Goal: Download file/media

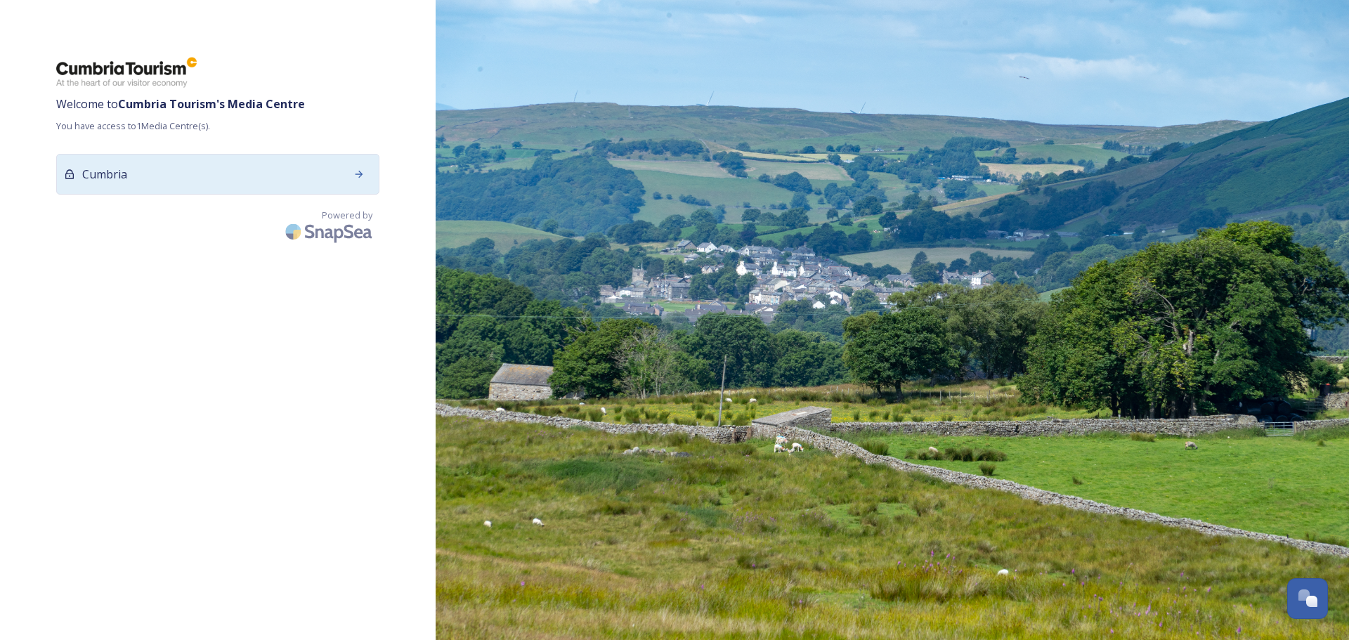
click at [190, 171] on div "Cumbria" at bounding box center [217, 174] width 323 height 41
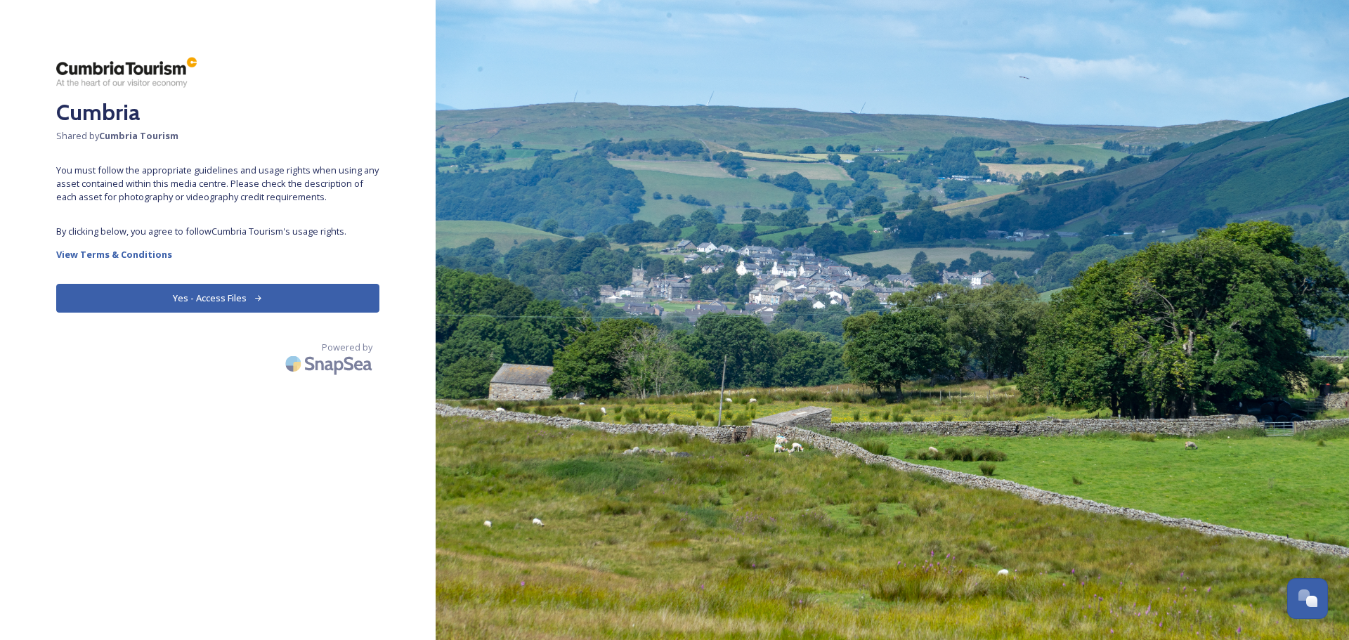
click at [218, 288] on button "Yes - Access Files" at bounding box center [217, 298] width 323 height 29
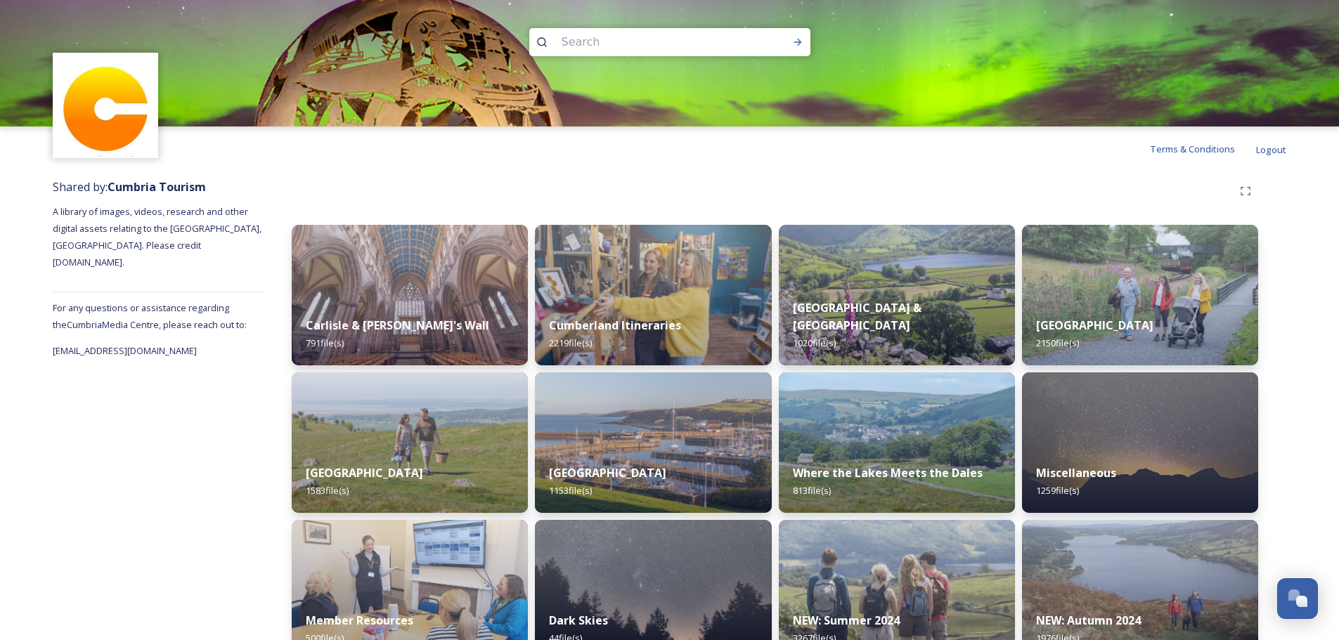
click at [577, 39] on input at bounding box center [650, 42] width 193 height 31
type input "autumn"
click at [803, 44] on div "Run Search" at bounding box center [797, 42] width 25 height 25
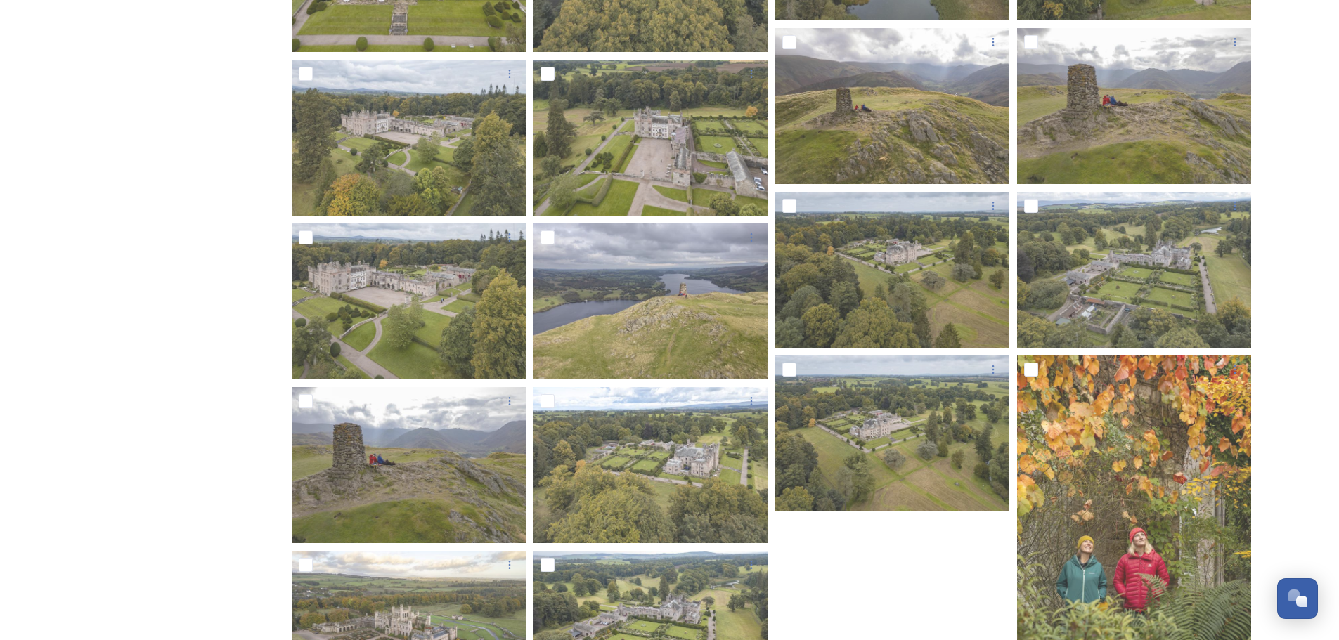
scroll to position [2312, 0]
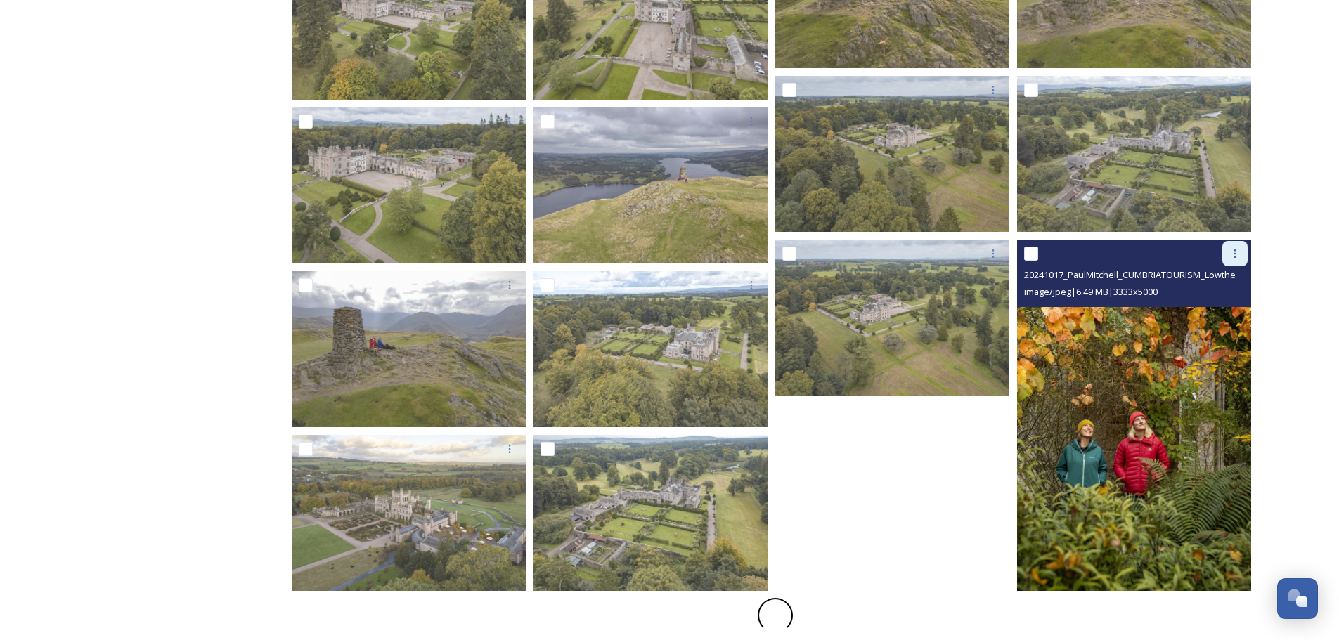
click at [1233, 252] on icon at bounding box center [1234, 253] width 11 height 11
click at [1221, 312] on span "Download" at bounding box center [1218, 311] width 43 height 13
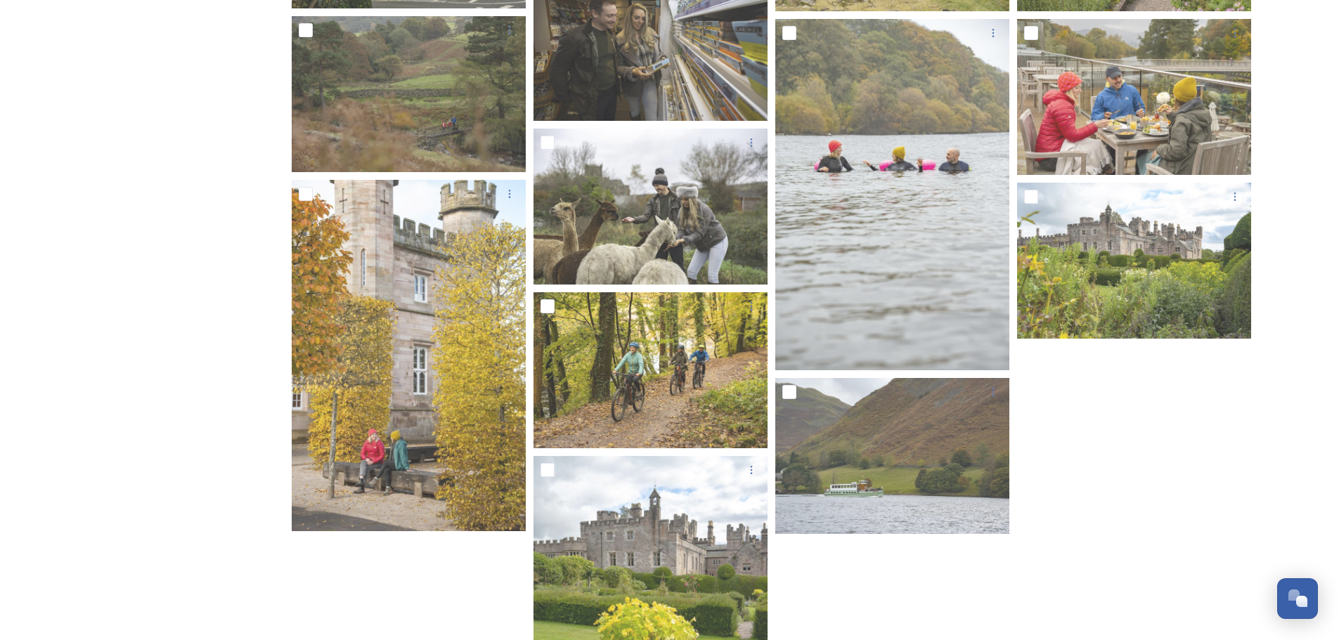
scroll to position [5884, 0]
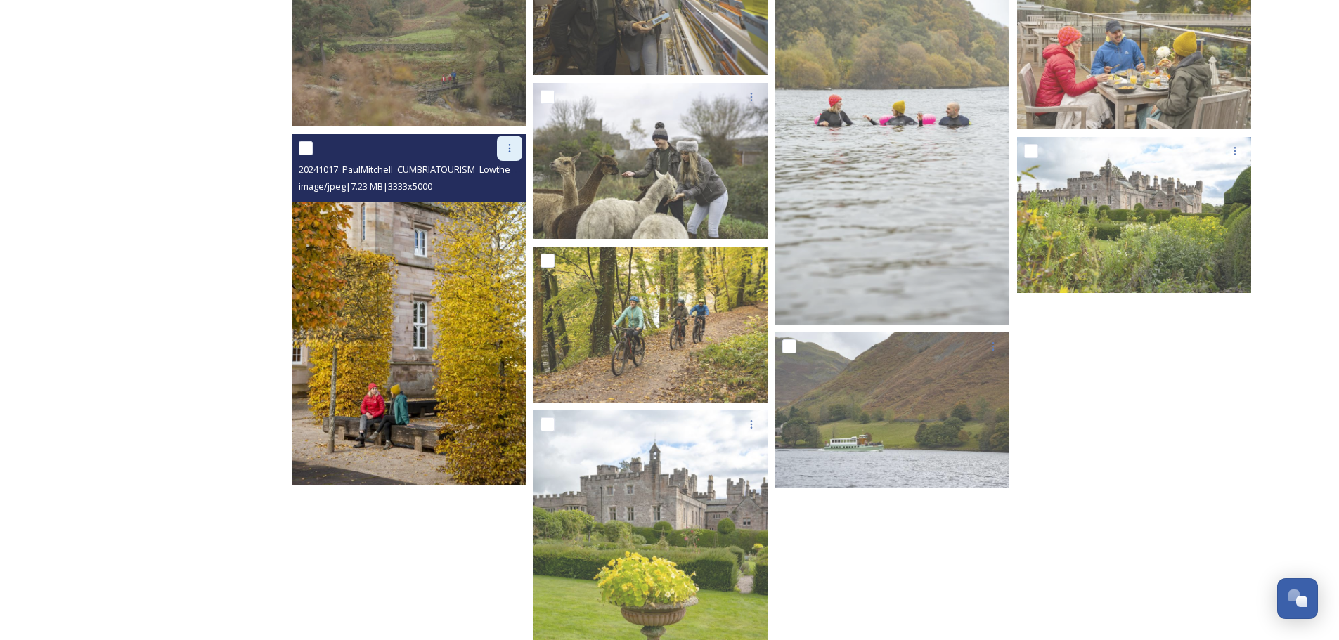
click at [512, 143] on icon at bounding box center [509, 148] width 11 height 11
click at [485, 207] on span "Download" at bounding box center [493, 206] width 43 height 13
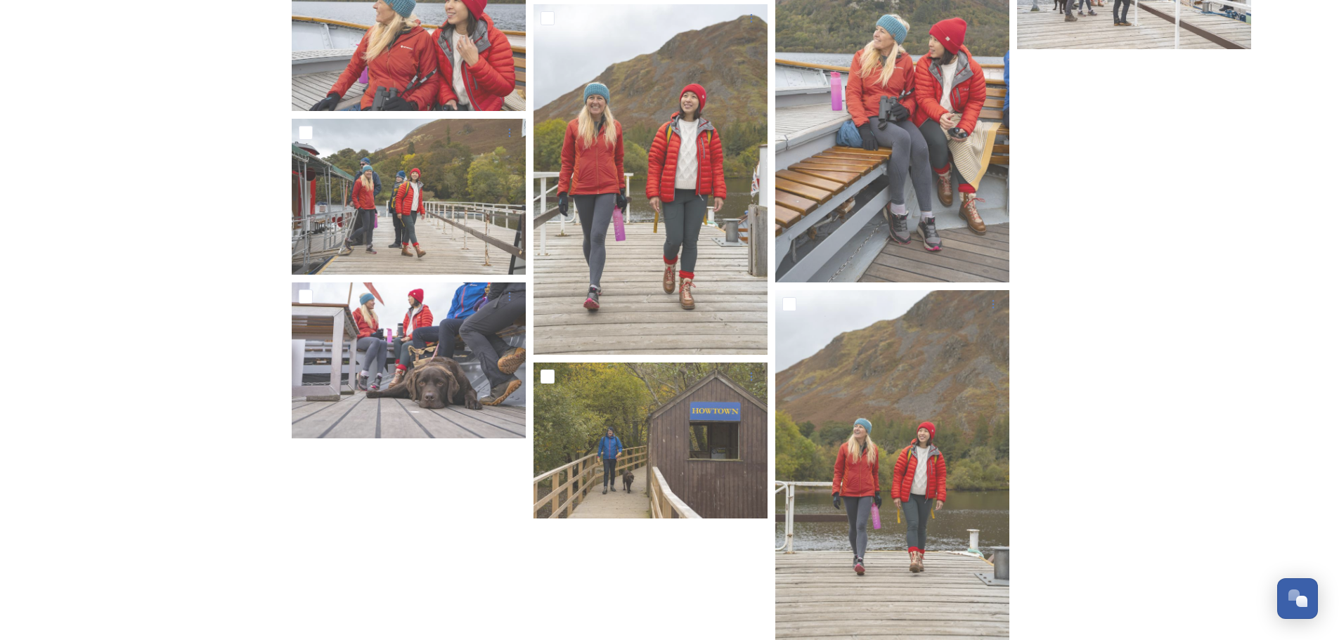
scroll to position [10659, 0]
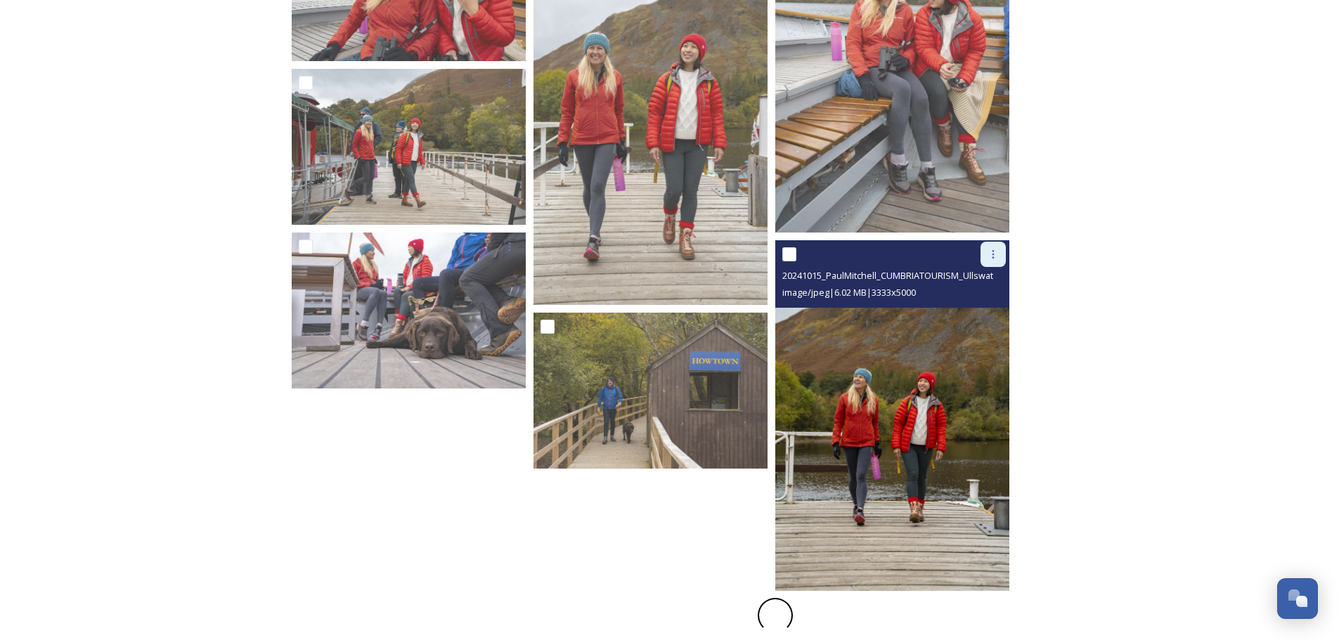
click at [995, 254] on icon at bounding box center [992, 254] width 11 height 11
click at [985, 308] on span "Download" at bounding box center [976, 312] width 43 height 13
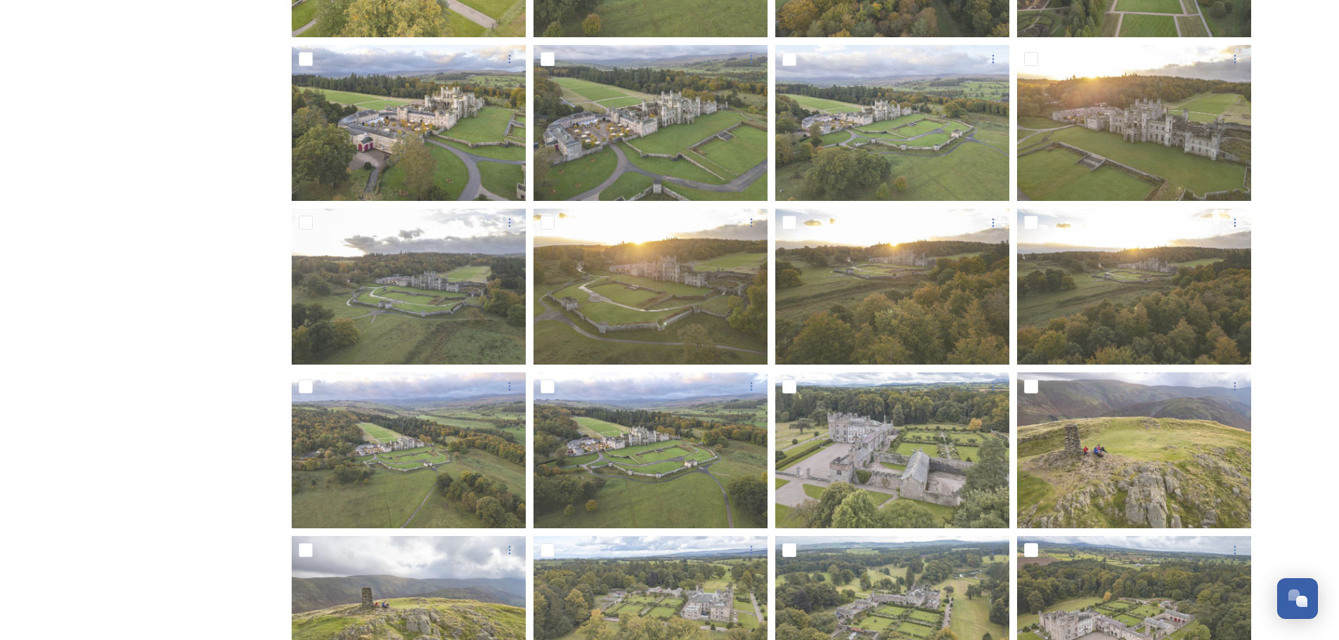
scroll to position [0, 0]
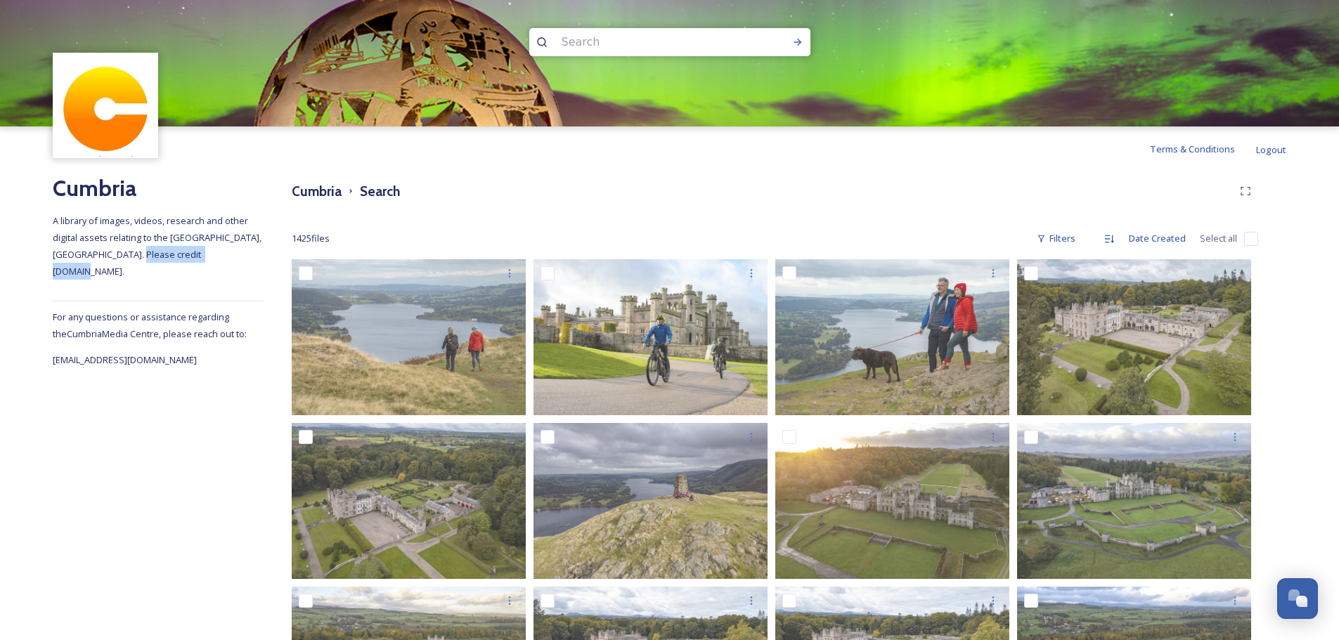
drag, startPoint x: 149, startPoint y: 255, endPoint x: 230, endPoint y: 256, distance: 81.5
click at [230, 256] on span "A library of images, videos, research and other digital assets relating to the …" at bounding box center [158, 245] width 211 height 63
copy span "[DOMAIN_NAME]"
